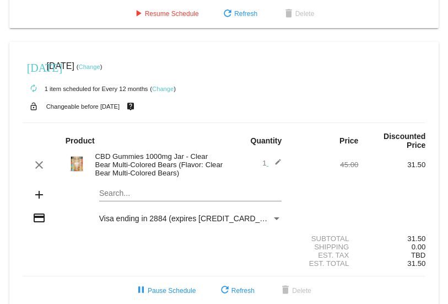
scroll to position [529, 0]
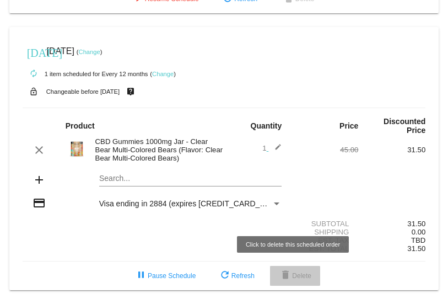
click at [292, 275] on span "delete Delete" at bounding box center [295, 276] width 33 height 8
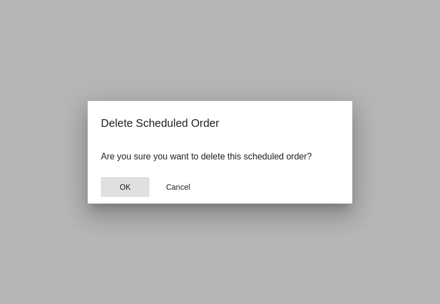
click at [125, 189] on span "OK" at bounding box center [125, 186] width 11 height 9
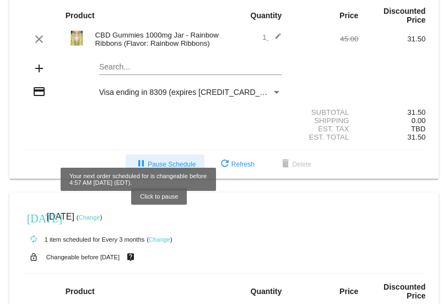
scroll to position [0, 0]
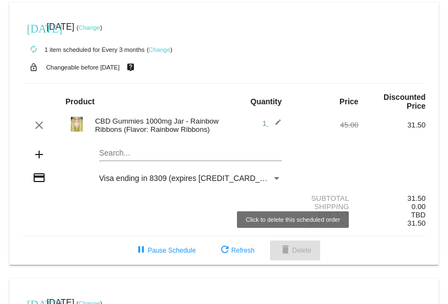
click at [297, 249] on span "delete Delete" at bounding box center [295, 250] width 33 height 8
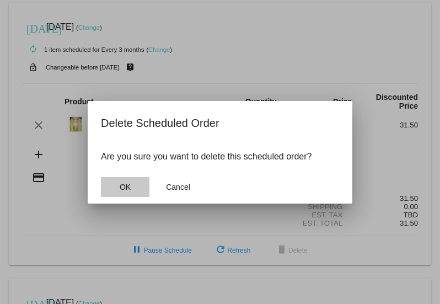
click at [126, 184] on span "OK" at bounding box center [125, 186] width 11 height 9
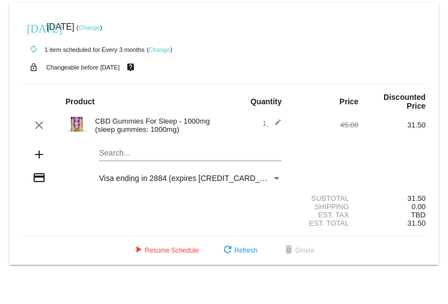
click at [100, 28] on link "Change" at bounding box center [90, 27] width 22 height 7
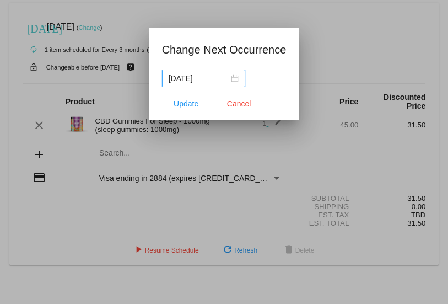
click at [237, 79] on div "[DATE]" at bounding box center [204, 78] width 70 height 12
click at [269, 72] on div "[DATE]" at bounding box center [224, 78] width 125 height 18
click at [243, 100] on span "Cancel" at bounding box center [239, 103] width 24 height 9
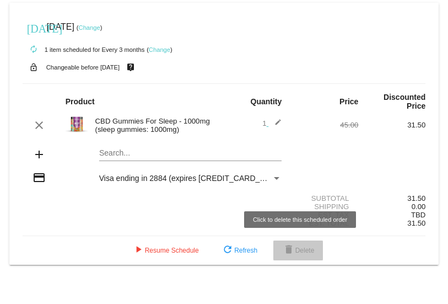
click at [300, 250] on span "delete Delete" at bounding box center [298, 250] width 33 height 8
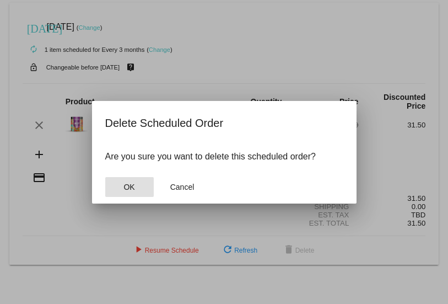
click at [133, 190] on span "OK" at bounding box center [129, 186] width 11 height 9
